Goal: Task Accomplishment & Management: Complete application form

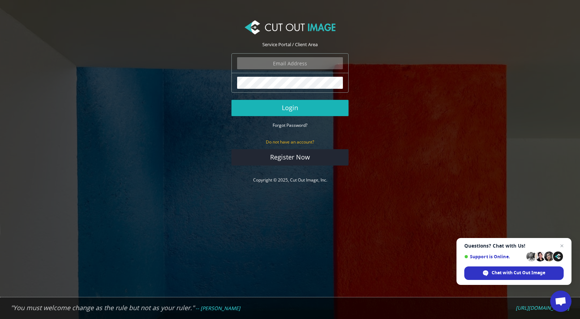
click at [284, 104] on button "Login" at bounding box center [289, 108] width 117 height 16
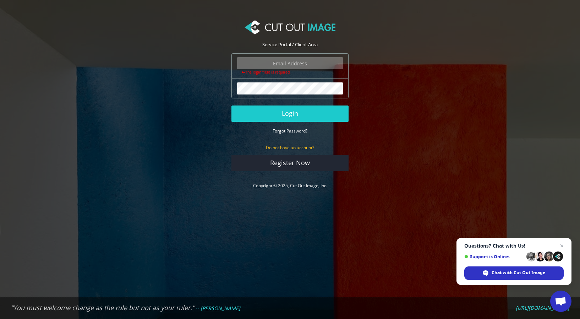
type input "ricky@gator-tail.com"
click at [290, 113] on button "Login" at bounding box center [289, 113] width 117 height 16
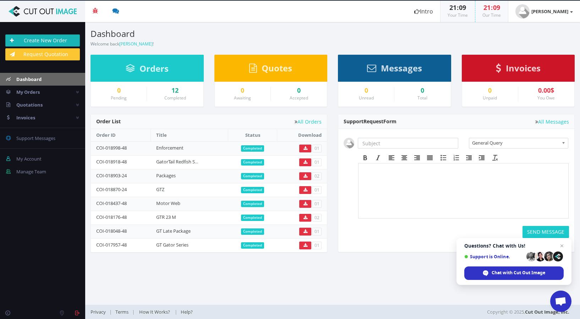
click at [41, 37] on link "Create New Order" at bounding box center [42, 40] width 74 height 12
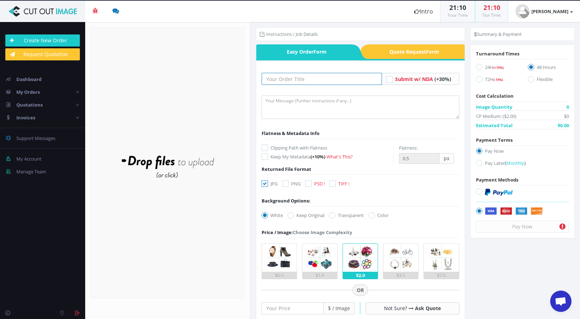
click at [275, 79] on input "text" at bounding box center [321, 79] width 120 height 12
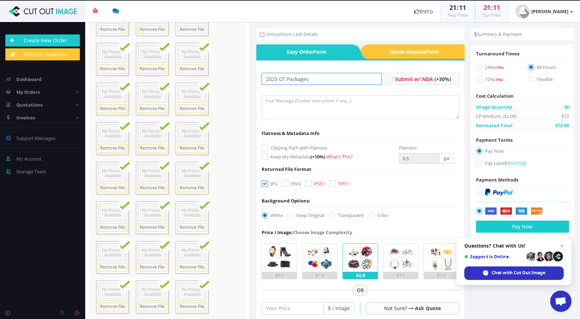
scroll to position [189, 0]
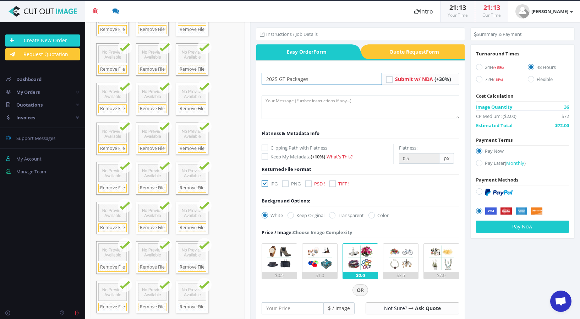
type input "2025 GT Packages"
click at [281, 106] on textarea at bounding box center [360, 106] width 198 height 23
type textarea "Please keep the file names the same."
click at [478, 63] on label "24H (+15%)" at bounding box center [496, 68] width 41 height 10
click at [478, 65] on input "24H (+15%)" at bounding box center [479, 67] width 5 height 5
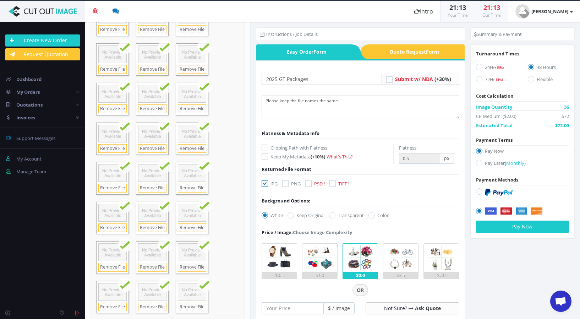
radio input "true"
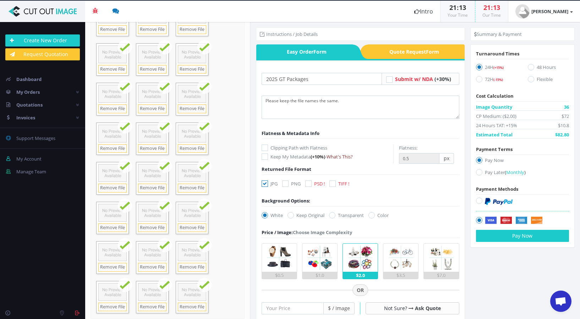
click at [340, 155] on link "What's This?" at bounding box center [339, 156] width 26 height 6
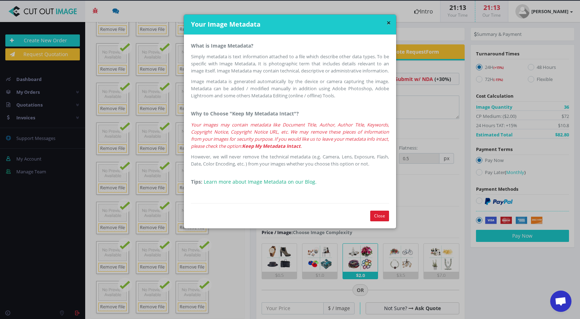
click at [377, 221] on button "Close" at bounding box center [379, 215] width 19 height 11
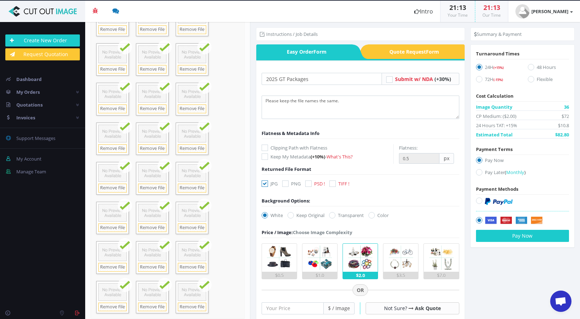
click at [285, 183] on icon at bounding box center [285, 183] width 6 height 6
click at [285, 183] on input "PNG" at bounding box center [286, 183] width 5 height 5
checkbox input "true"
click at [332, 216] on icon at bounding box center [332, 215] width 6 height 6
click at [332, 216] on input "Transparent" at bounding box center [333, 215] width 5 height 5
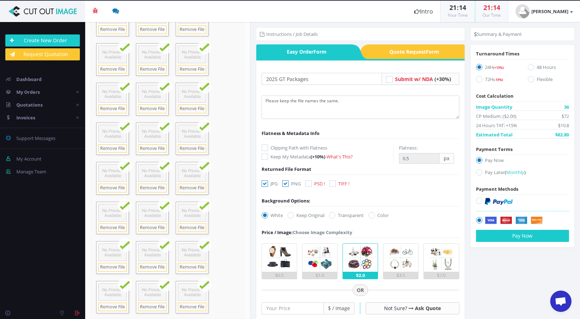
radio input "true"
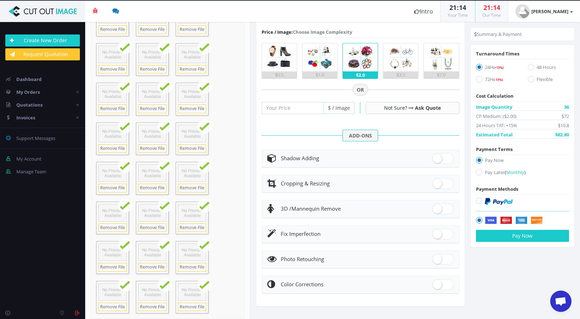
scroll to position [200, 0]
click at [478, 174] on icon at bounding box center [479, 172] width 6 height 6
click at [478, 174] on input "Pay Later ( Monthly )" at bounding box center [479, 172] width 5 height 5
radio input "true"
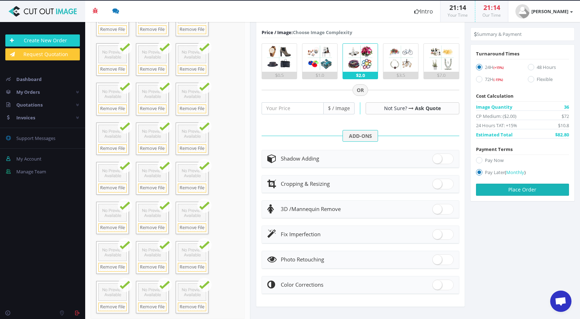
click at [516, 191] on button "Place Order" at bounding box center [522, 189] width 93 height 12
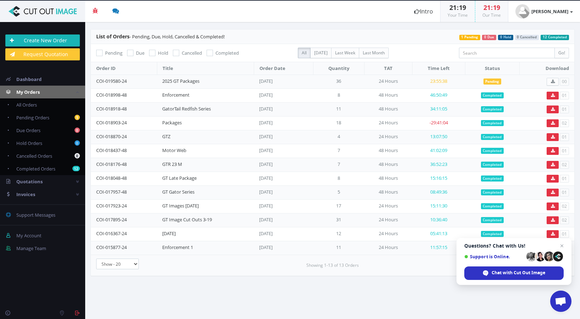
click at [48, 39] on link "Create New Order" at bounding box center [42, 40] width 74 height 12
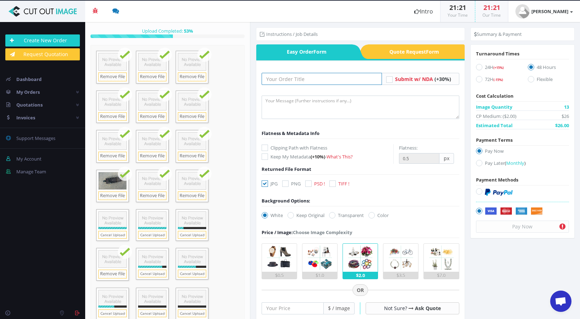
click at [287, 80] on input "text" at bounding box center [321, 79] width 120 height 12
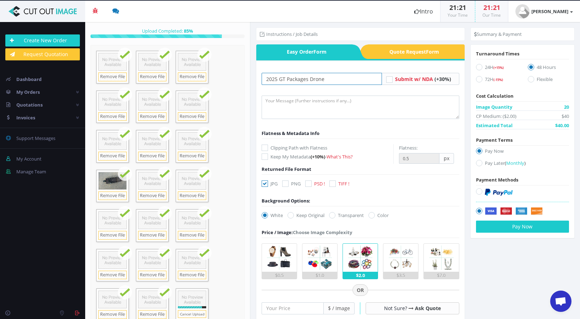
type input "2025 GT Packages Drone"
click at [279, 105] on textarea at bounding box center [360, 106] width 198 height 23
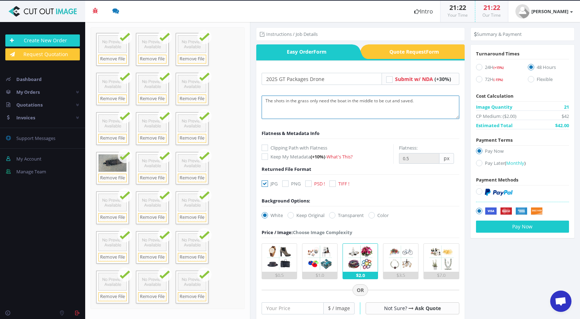
type textarea "The shots in the grass only need the boat in the middle to be cut and saved."
click at [476, 162] on icon at bounding box center [479, 163] width 6 height 6
click at [477, 162] on input "Pay Later ( Monthly )" at bounding box center [479, 163] width 5 height 5
radio input "true"
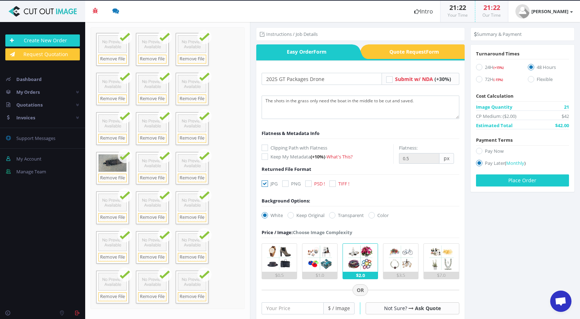
click at [476, 65] on icon at bounding box center [479, 67] width 6 height 6
click at [477, 65] on input "24H (+15%)" at bounding box center [479, 67] width 5 height 5
radio input "true"
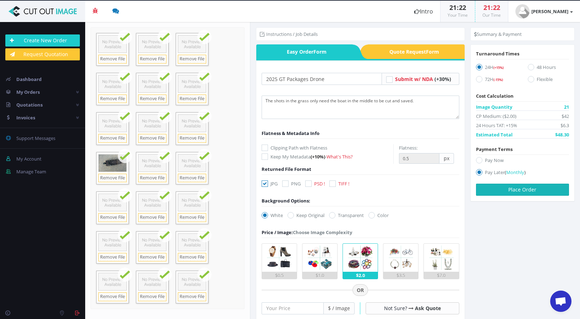
click at [510, 189] on button "Place Order" at bounding box center [522, 189] width 93 height 12
